Goal: Information Seeking & Learning: Learn about a topic

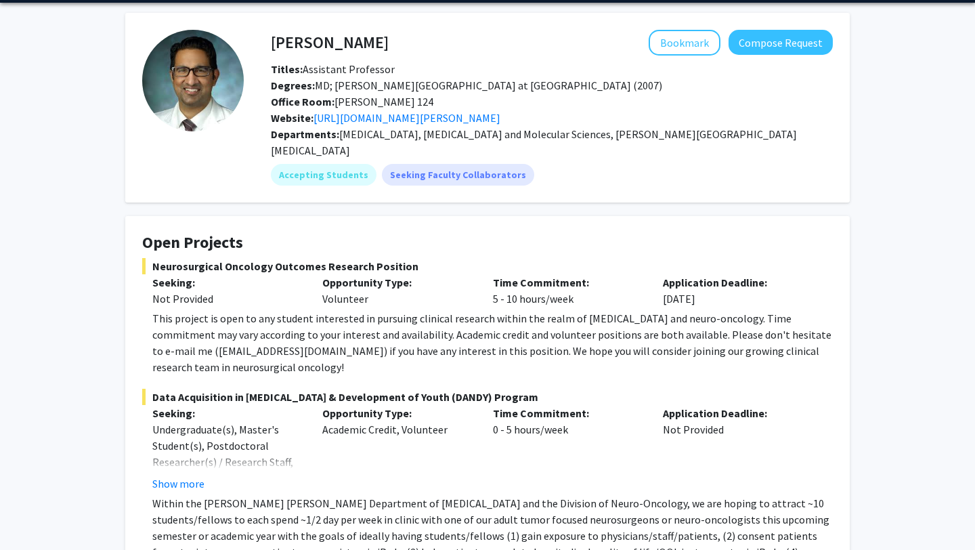
scroll to position [49, 0]
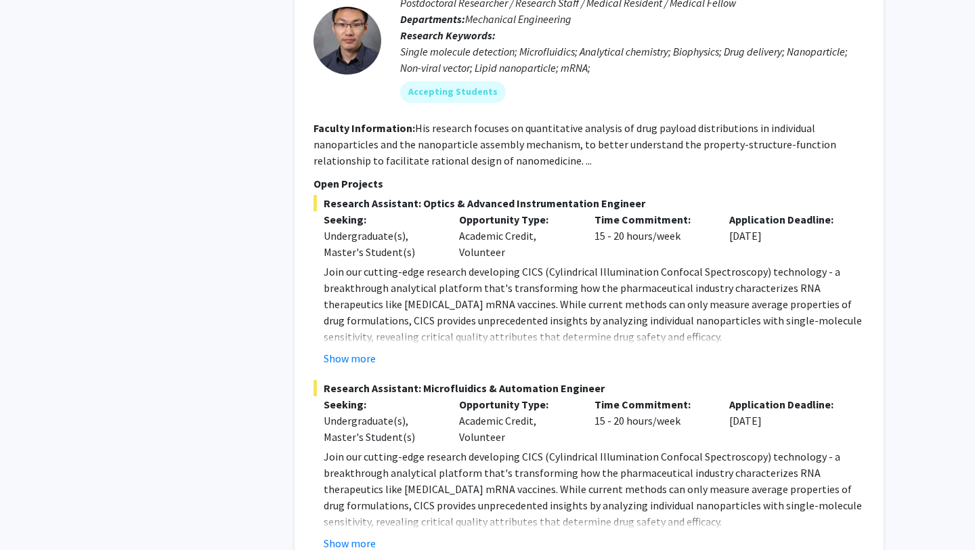
scroll to position [6481, 0]
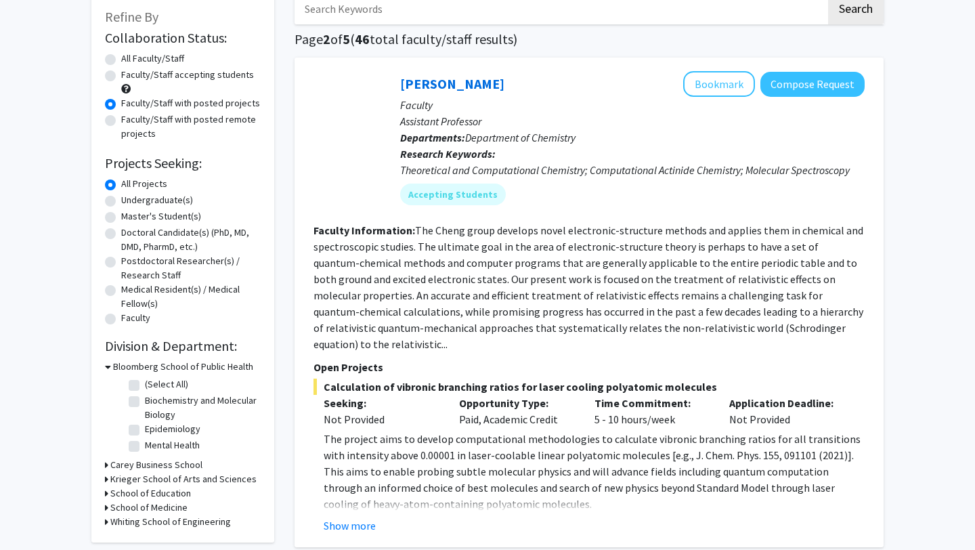
scroll to position [112, 0]
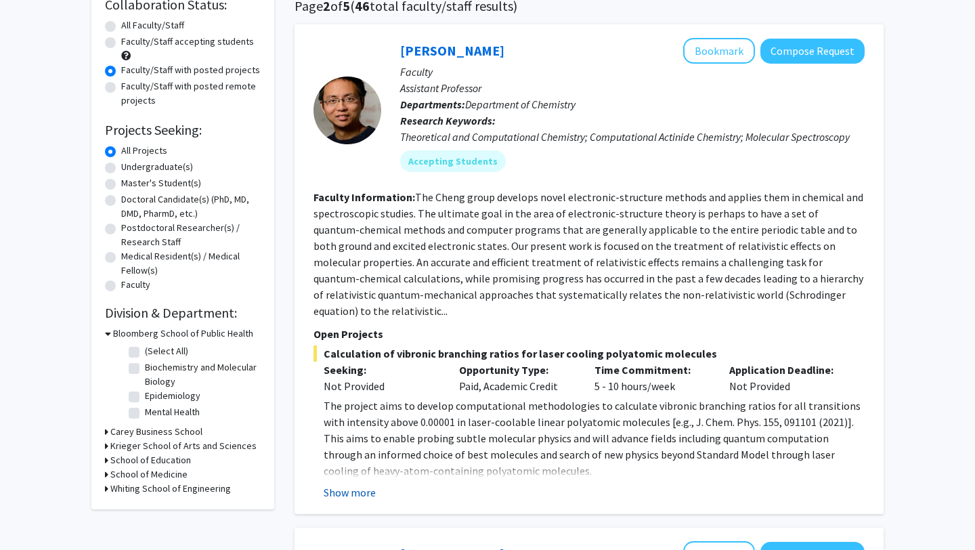
click at [341, 484] on button "Show more" at bounding box center [350, 492] width 52 height 16
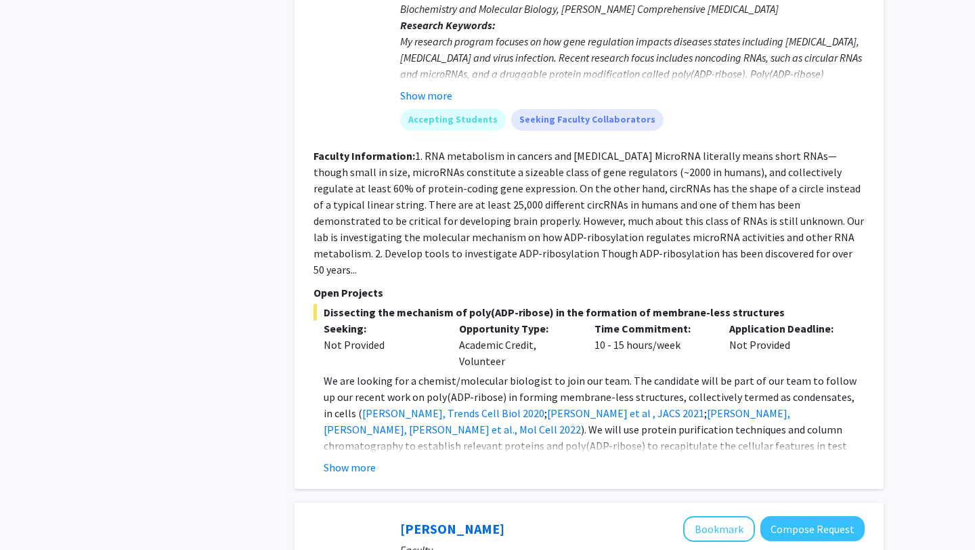
scroll to position [3498, 0]
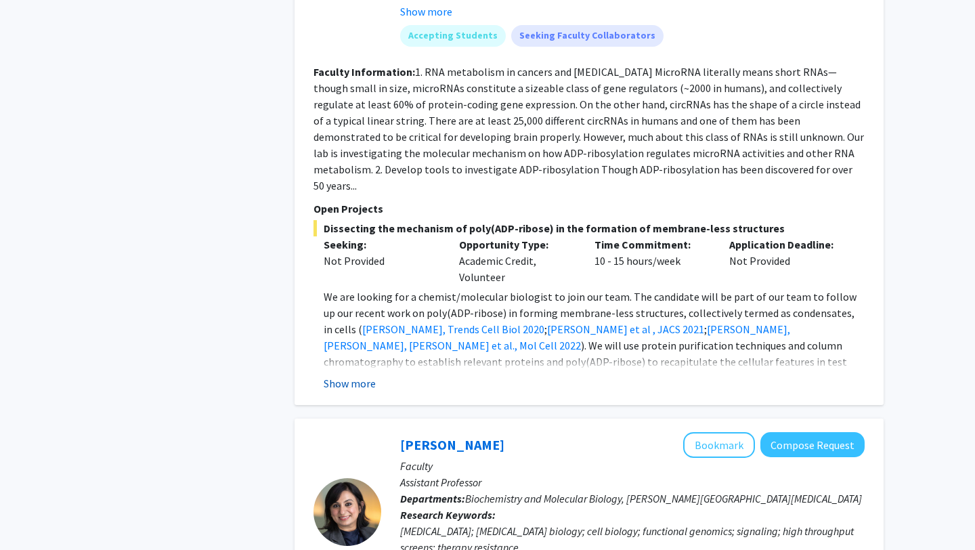
click at [339, 375] on button "Show more" at bounding box center [350, 383] width 52 height 16
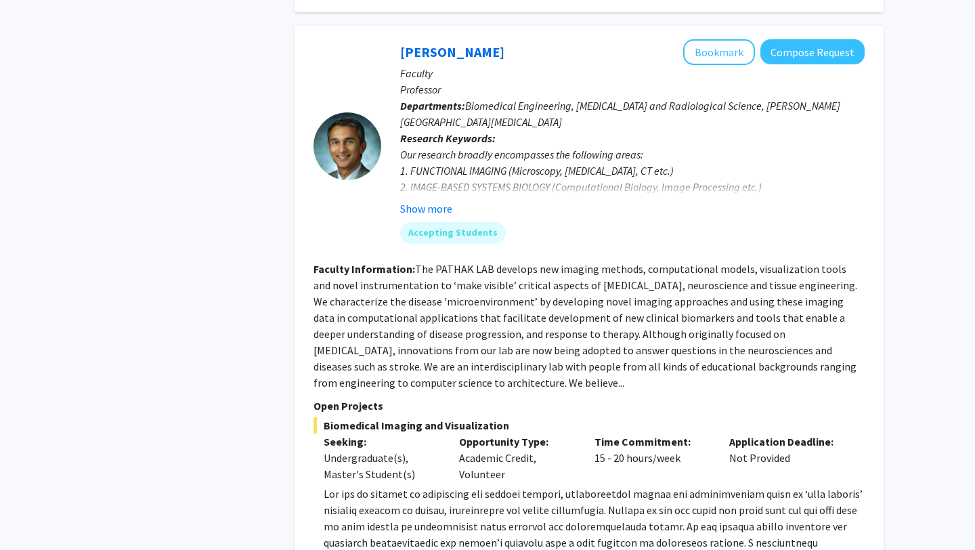
scroll to position [5085, 0]
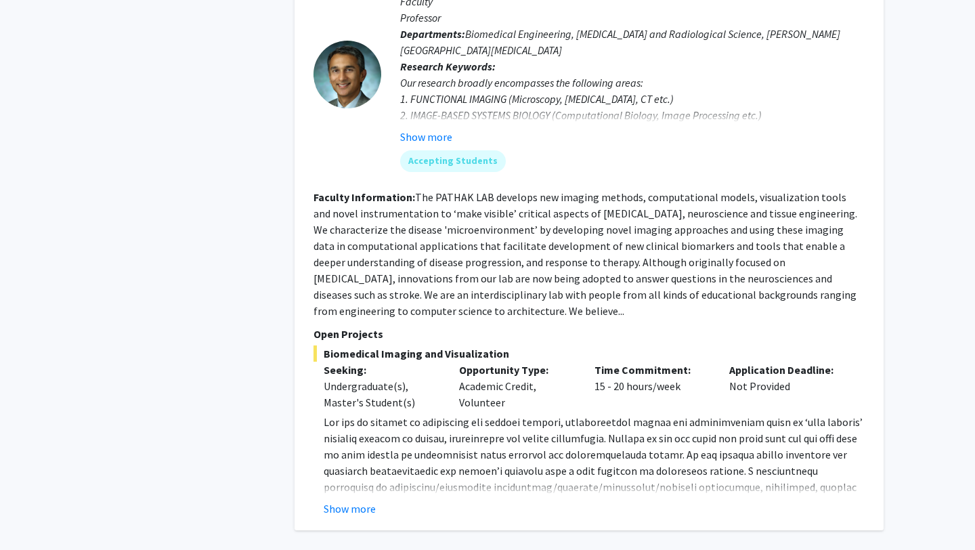
click at [349, 387] on div "[PERSON_NAME] Bookmark Compose Request Faculty Professor Departments: Biomedica…" at bounding box center [589, 242] width 589 height 576
click at [349, 501] on button "Show more" at bounding box center [350, 509] width 52 height 16
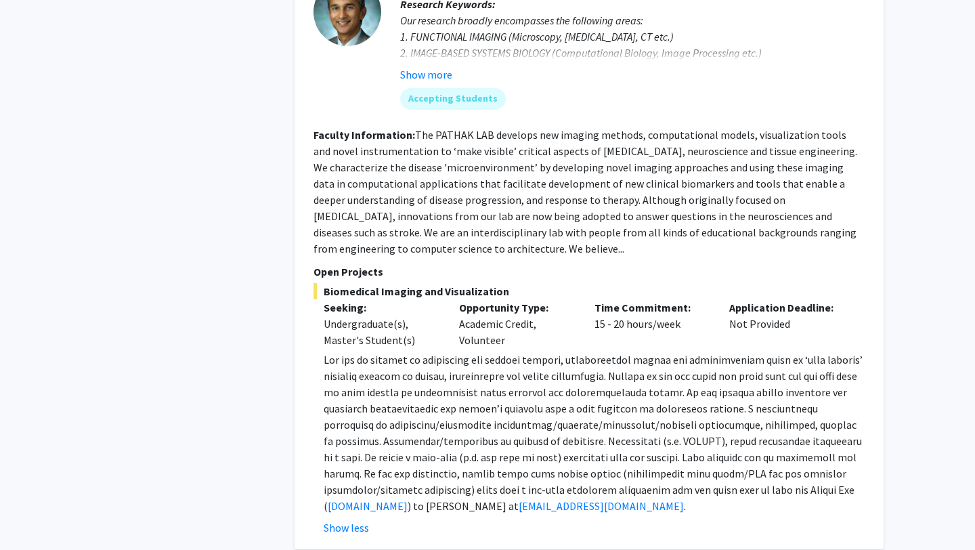
scroll to position [5166, 0]
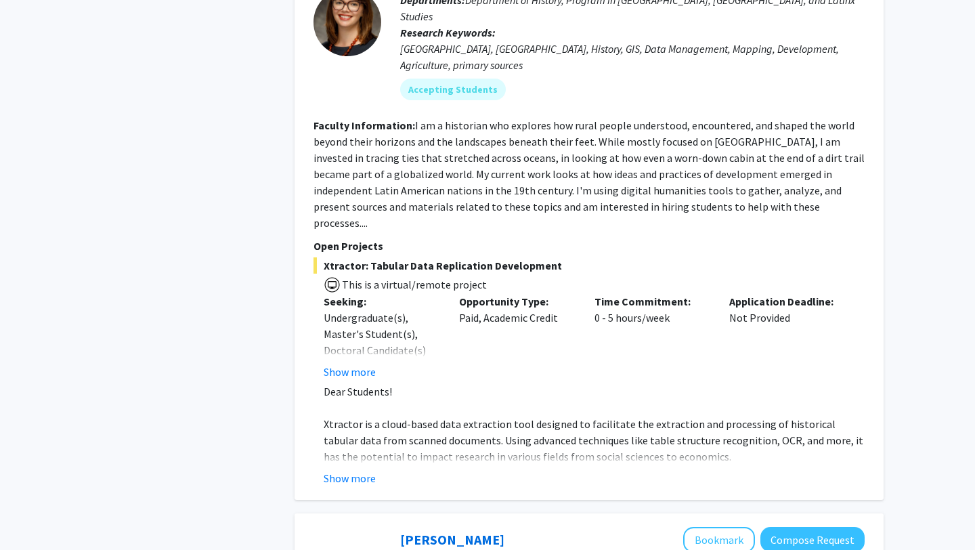
scroll to position [730, 0]
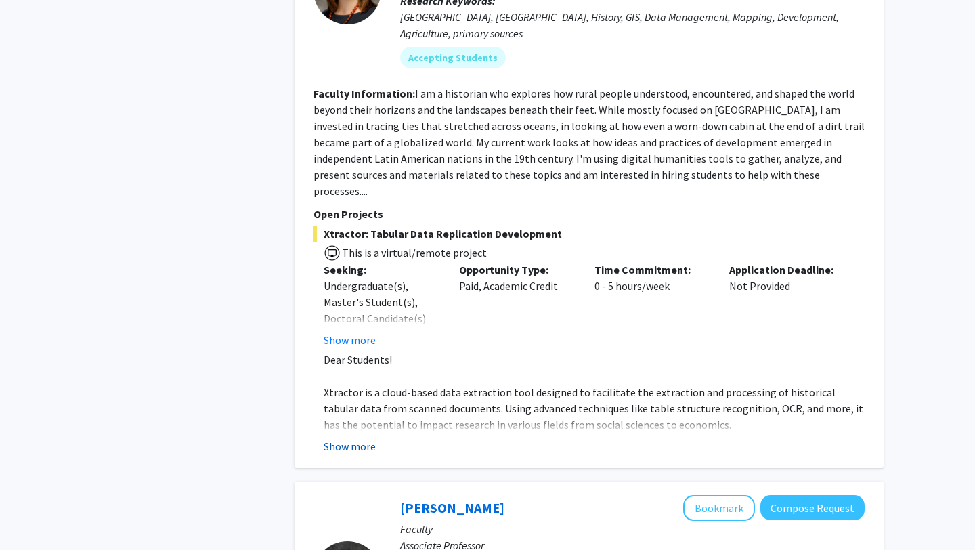
click at [359, 438] on button "Show more" at bounding box center [350, 446] width 52 height 16
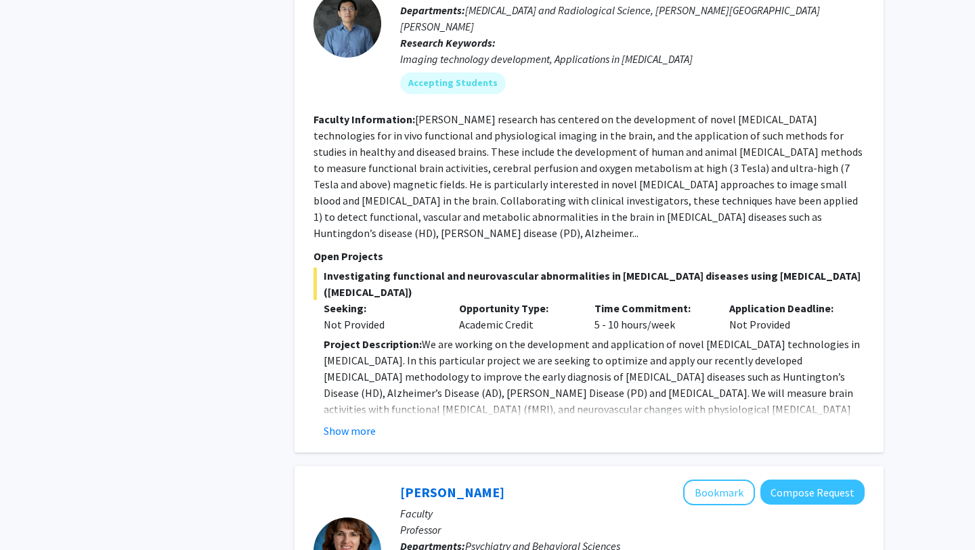
scroll to position [1658, 0]
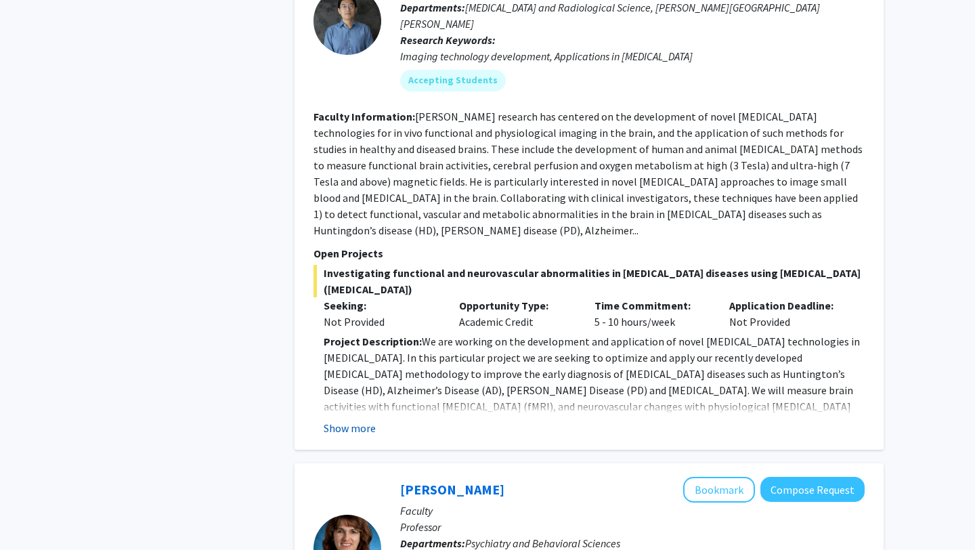
click at [364, 420] on button "Show more" at bounding box center [350, 428] width 52 height 16
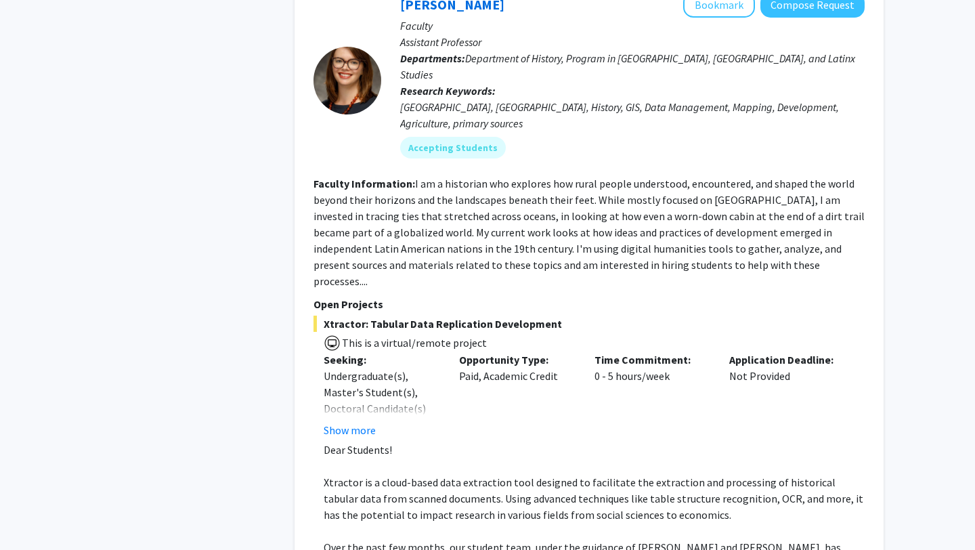
scroll to position [608, 0]
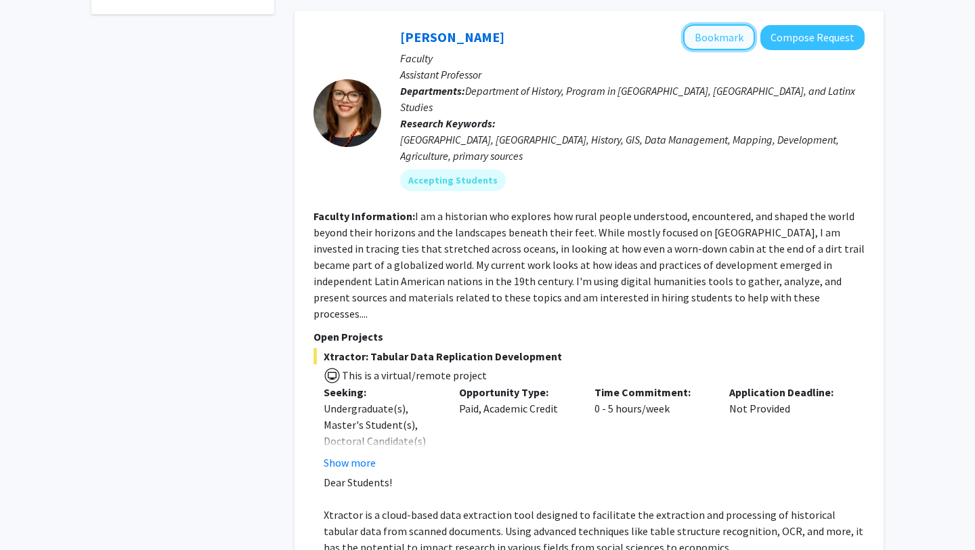
click at [702, 38] on button "Bookmark" at bounding box center [719, 37] width 72 height 26
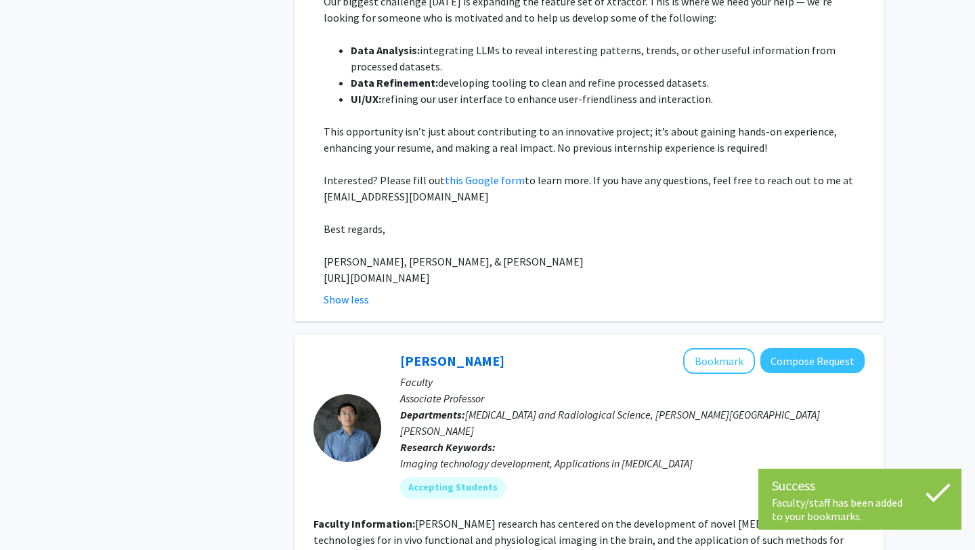
scroll to position [1480, 0]
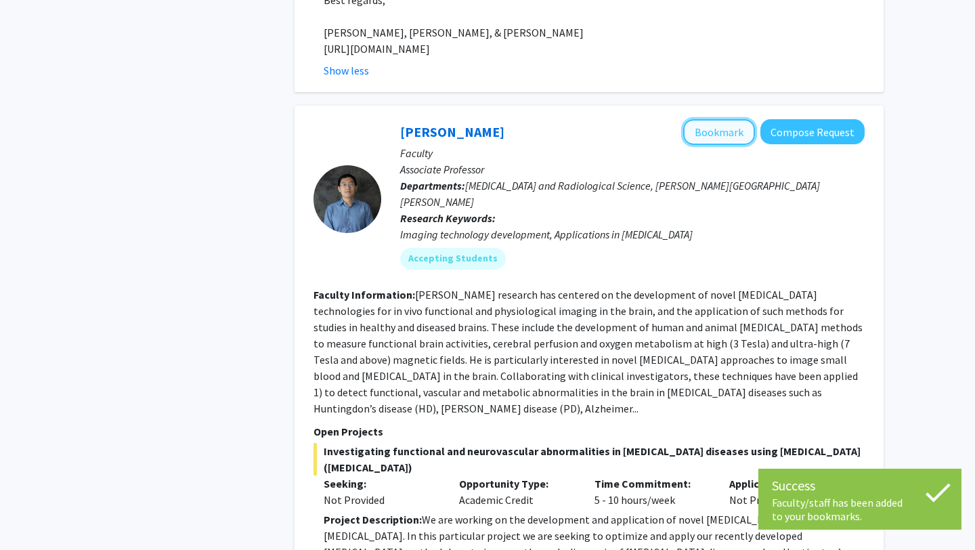
click at [718, 119] on button "Bookmark" at bounding box center [719, 132] width 72 height 26
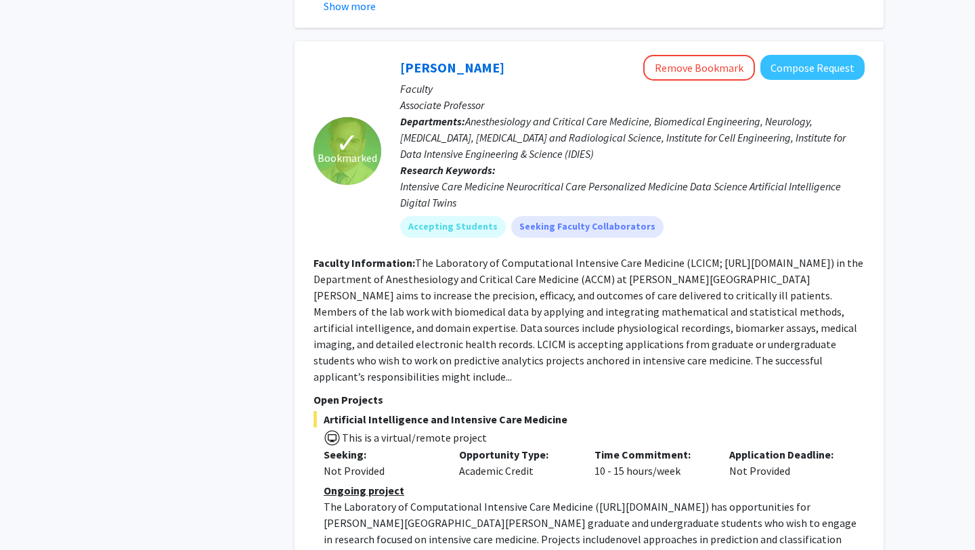
scroll to position [2956, 0]
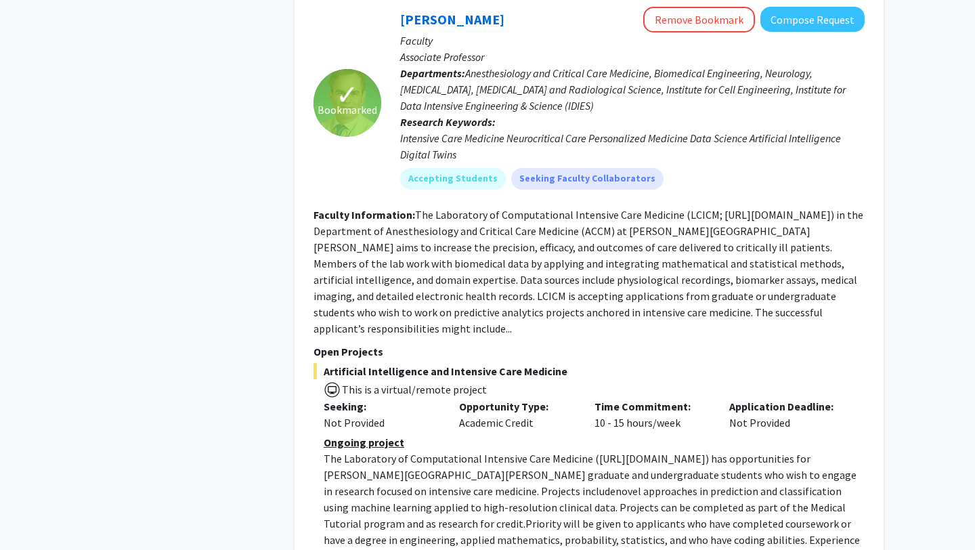
scroll to position [3002, 0]
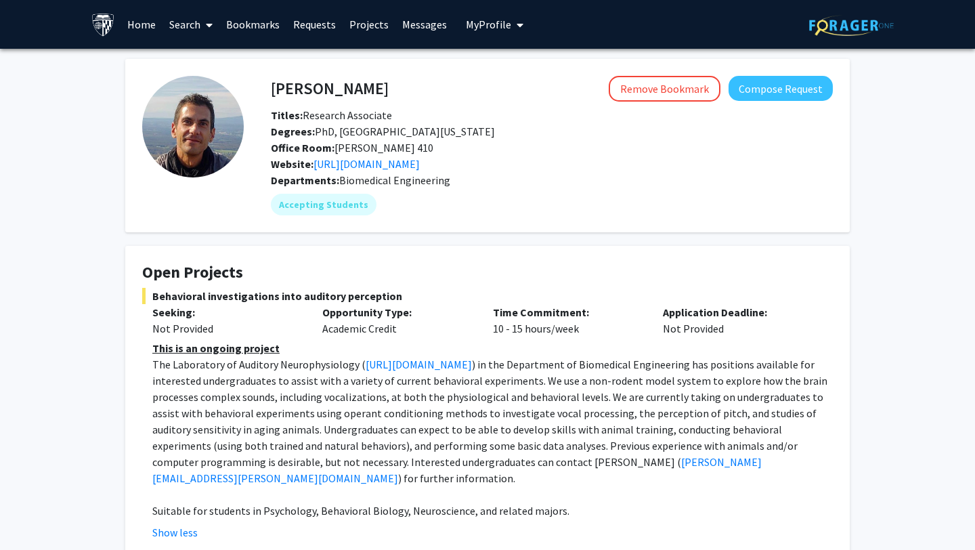
scroll to position [28, 0]
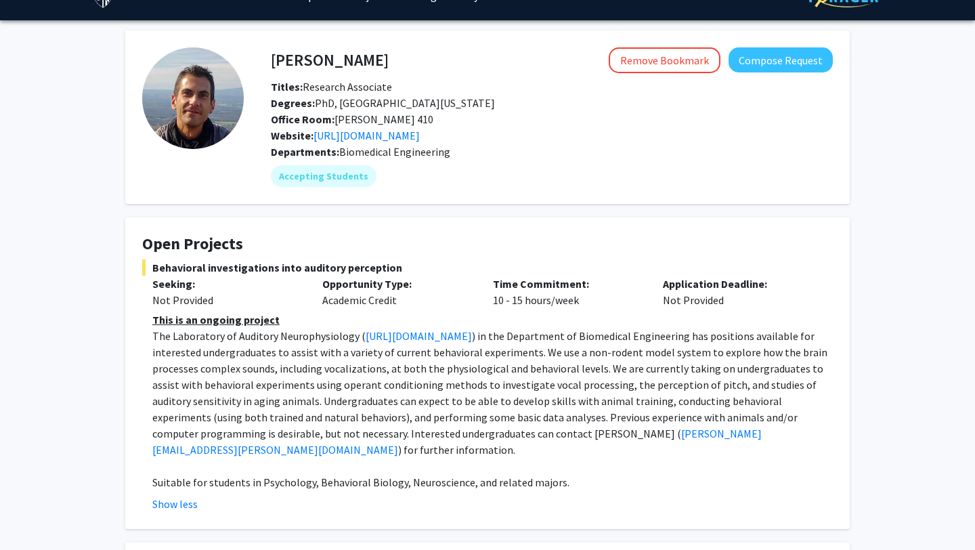
drag, startPoint x: 0, startPoint y: 0, endPoint x: 343, endPoint y: 324, distance: 471.9
click at [343, 323] on p "This is an ongoing project" at bounding box center [492, 320] width 681 height 16
